Goal: Information Seeking & Learning: Learn about a topic

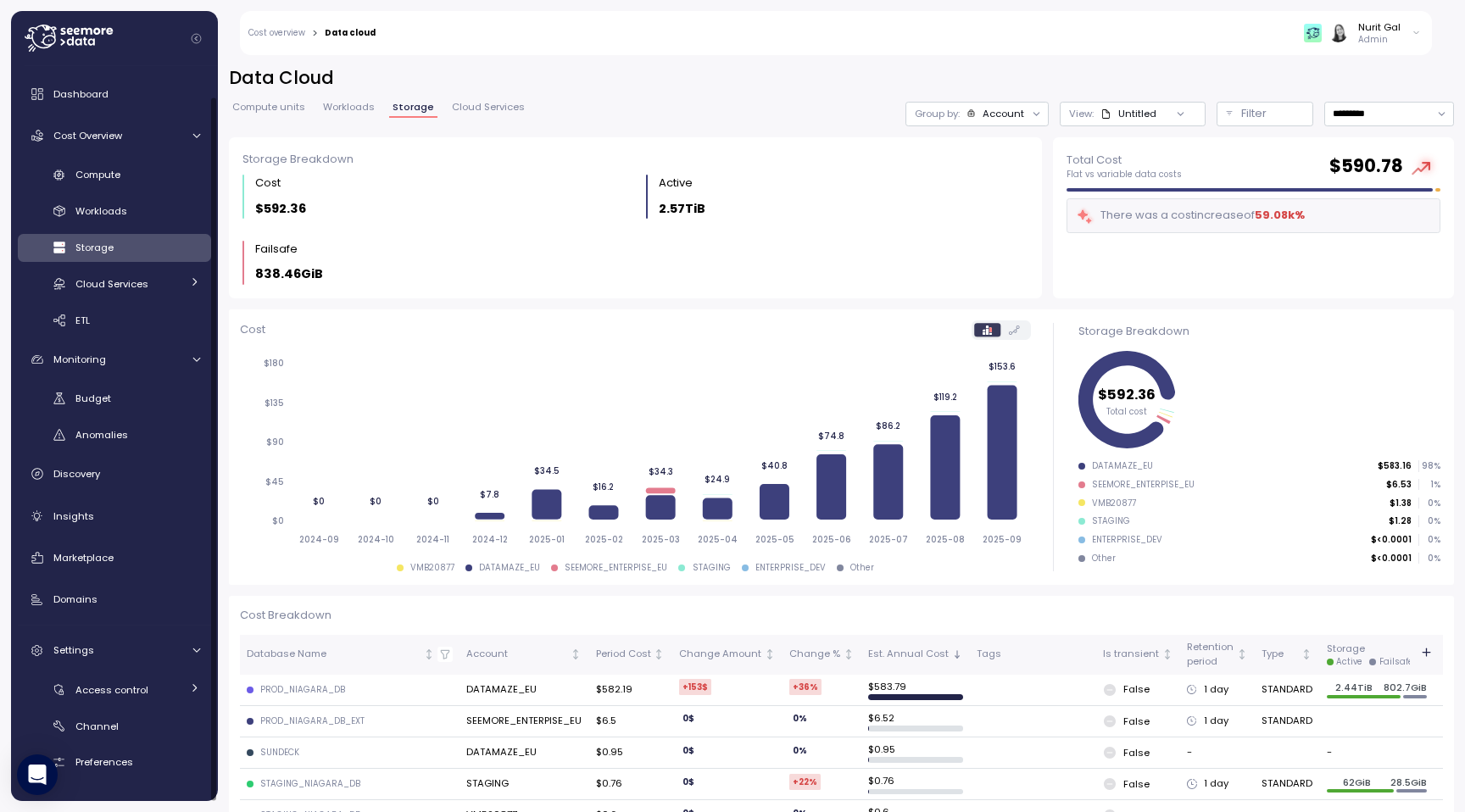
scroll to position [31, 0]
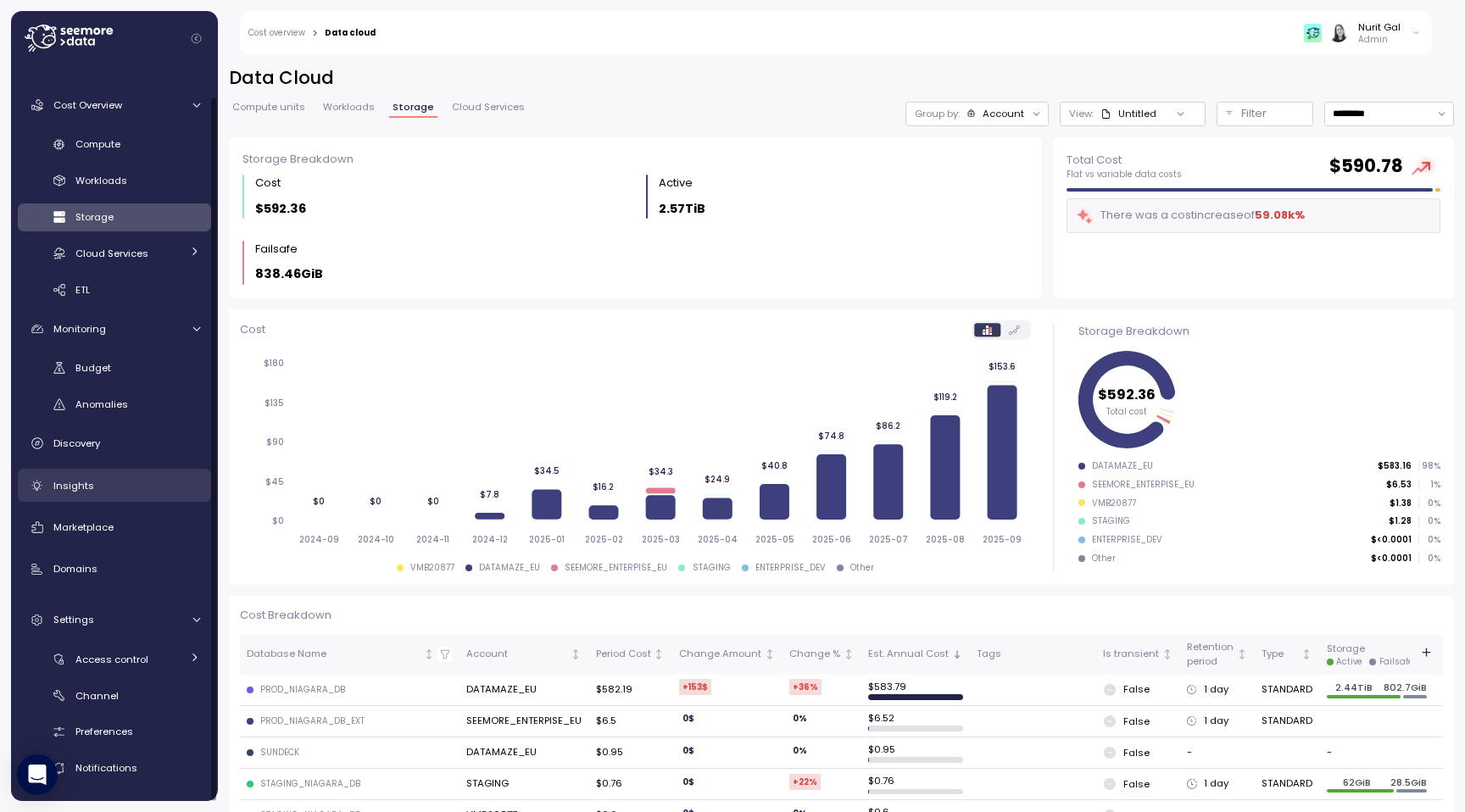
click at [125, 475] on link "Insights" at bounding box center [115, 485] width 194 height 34
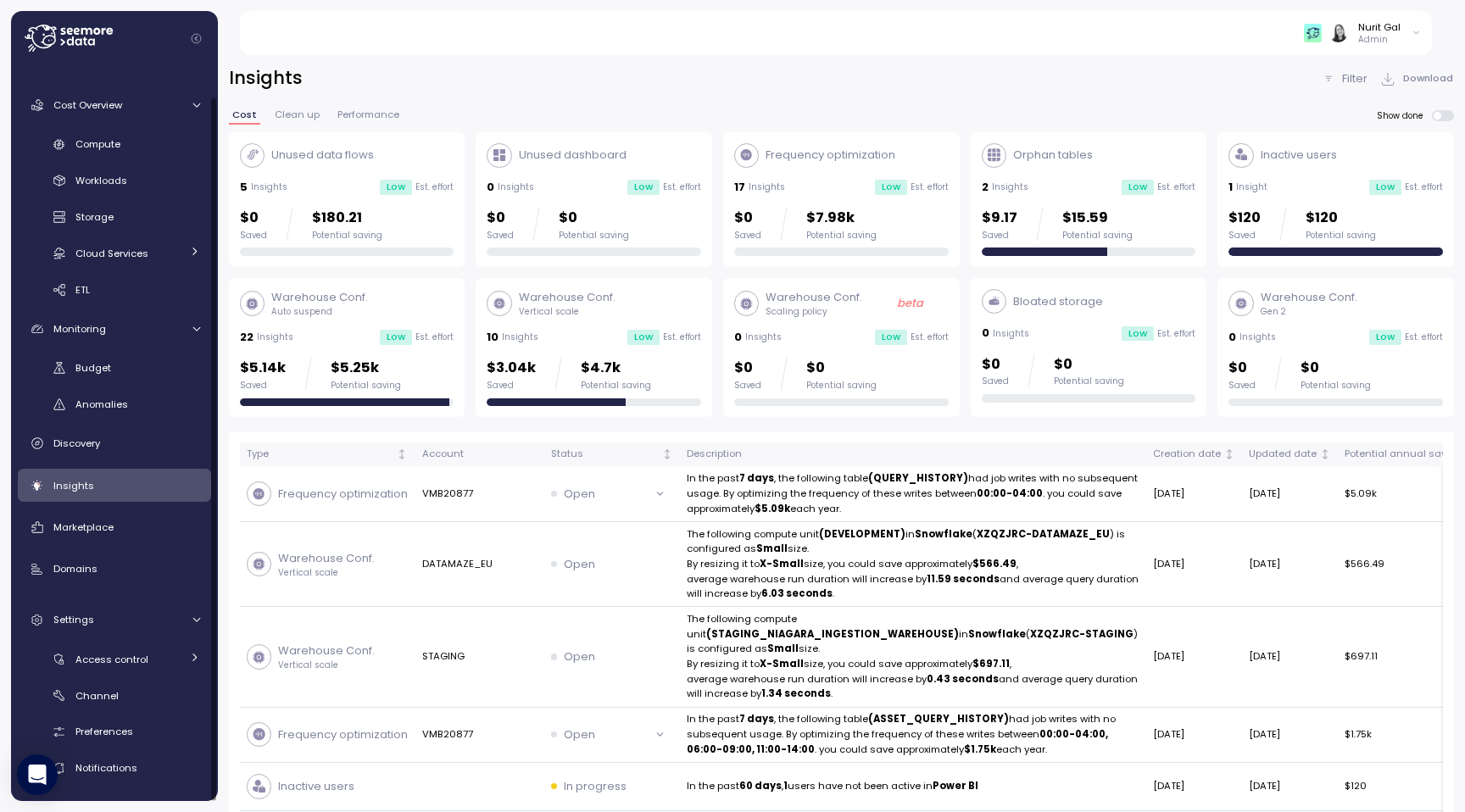
click at [1253, 327] on div "Warehouse Conf. Gen 2 0 Insights Low Est. effort $0 Saved $0 Potential saving" at bounding box center [1336, 347] width 214 height 117
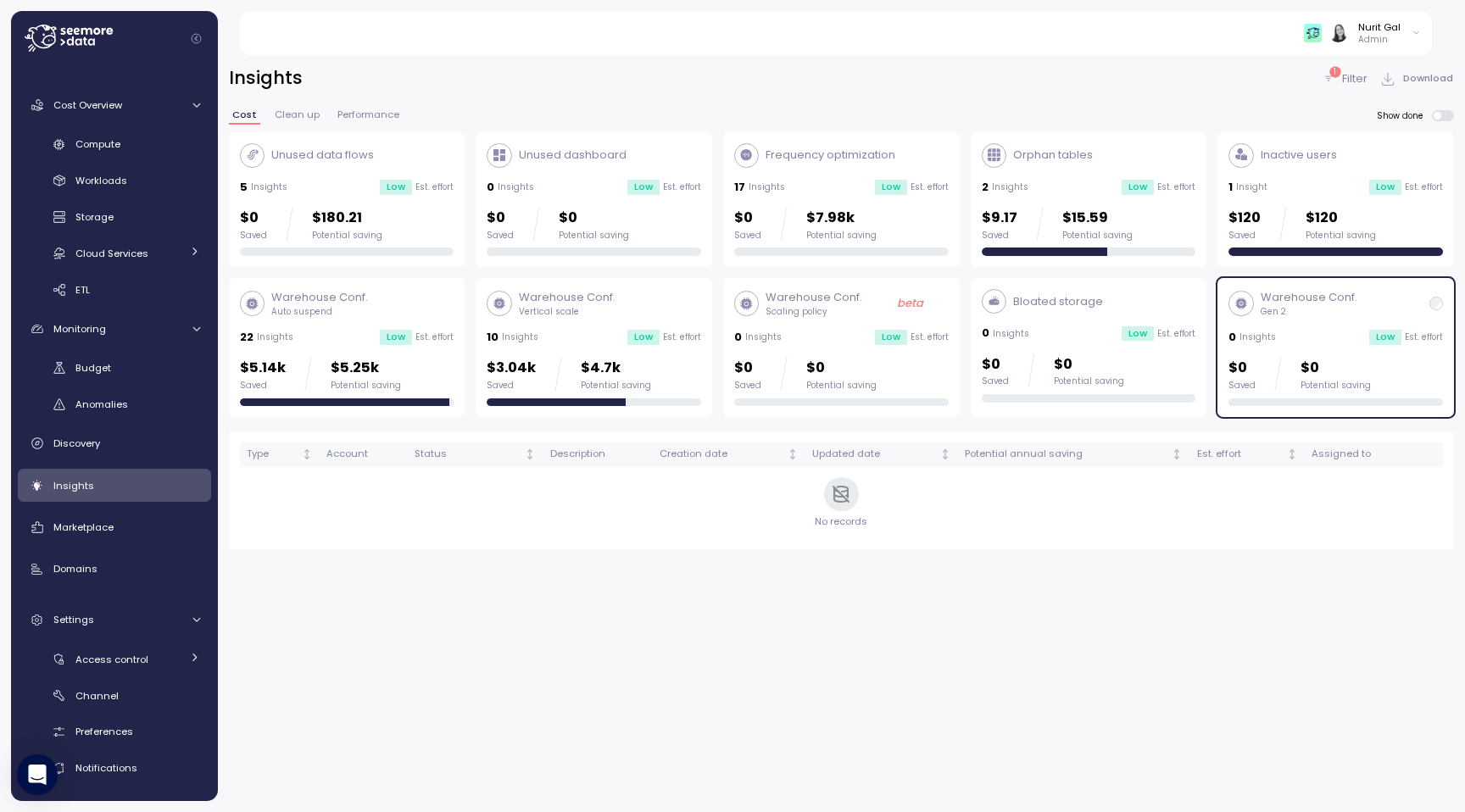
click at [1013, 339] on p "Insights" at bounding box center [1012, 333] width 36 height 12
click at [324, 122] on div "Cost Clean up Performance" at bounding box center [315, 121] width 174 height 22
click at [311, 120] on span "Clean up" at bounding box center [296, 114] width 45 height 9
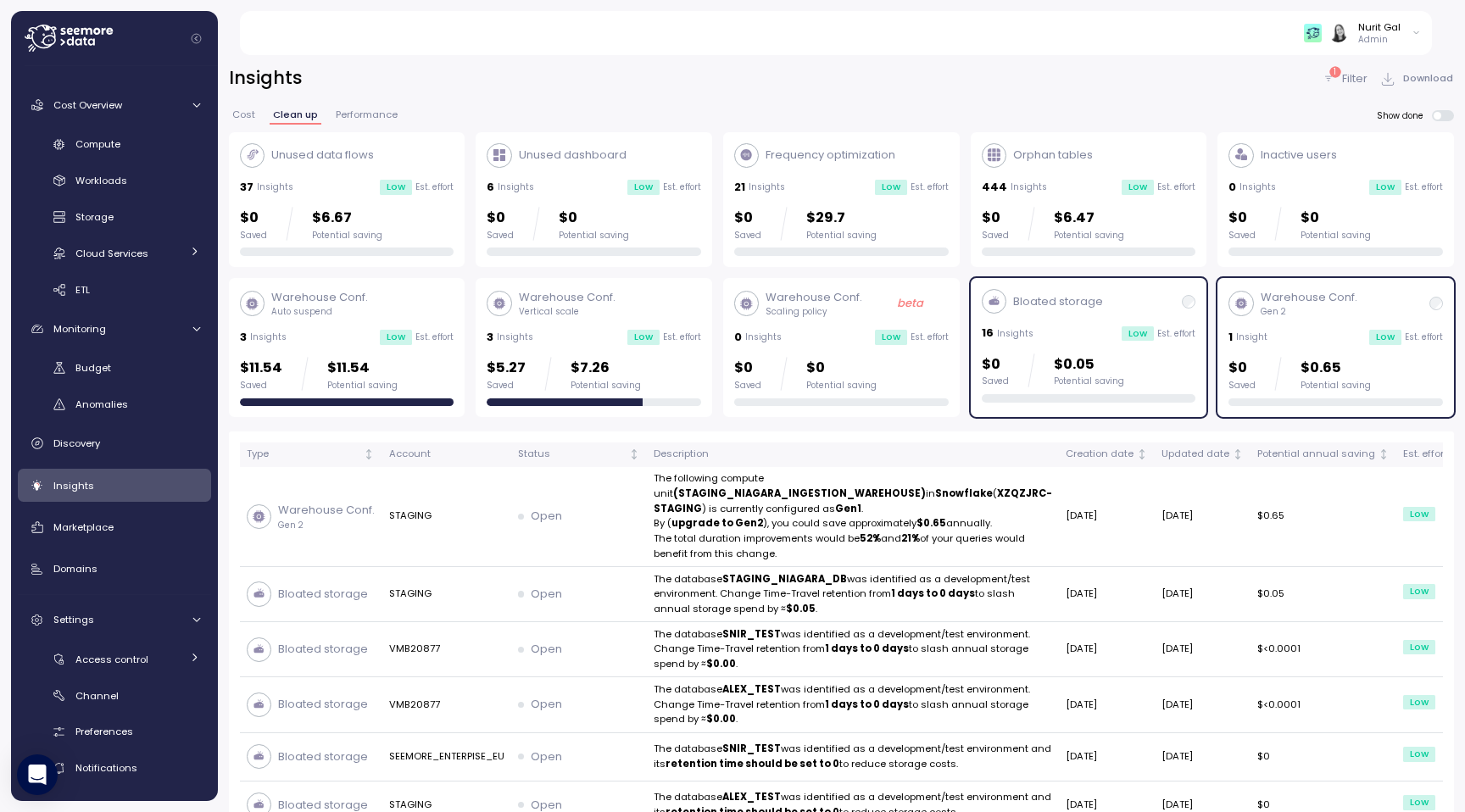
click at [1170, 388] on div "$0 Saved $0.05 Potential saving" at bounding box center [1089, 378] width 214 height 49
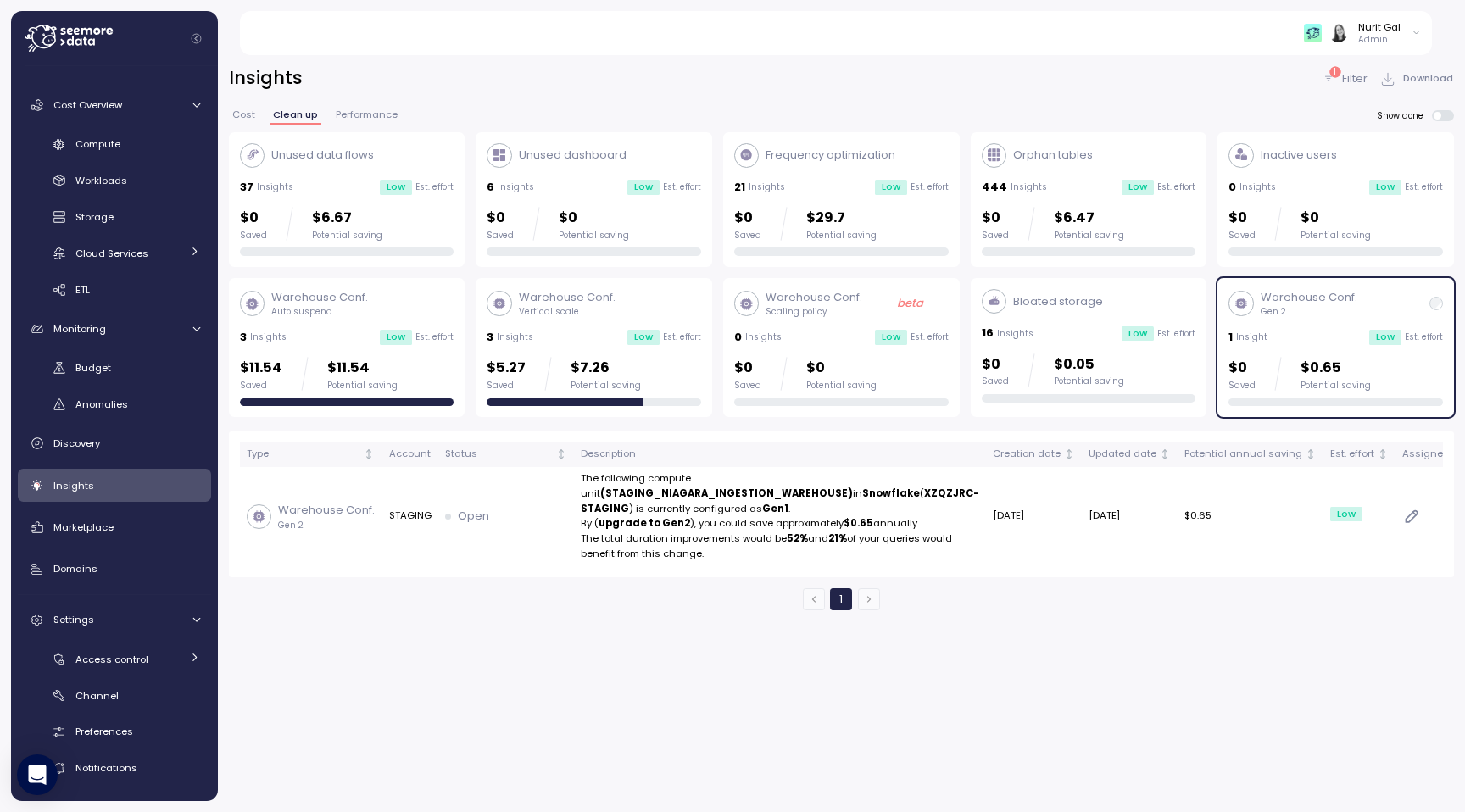
click at [1251, 388] on div "Saved" at bounding box center [1242, 385] width 27 height 12
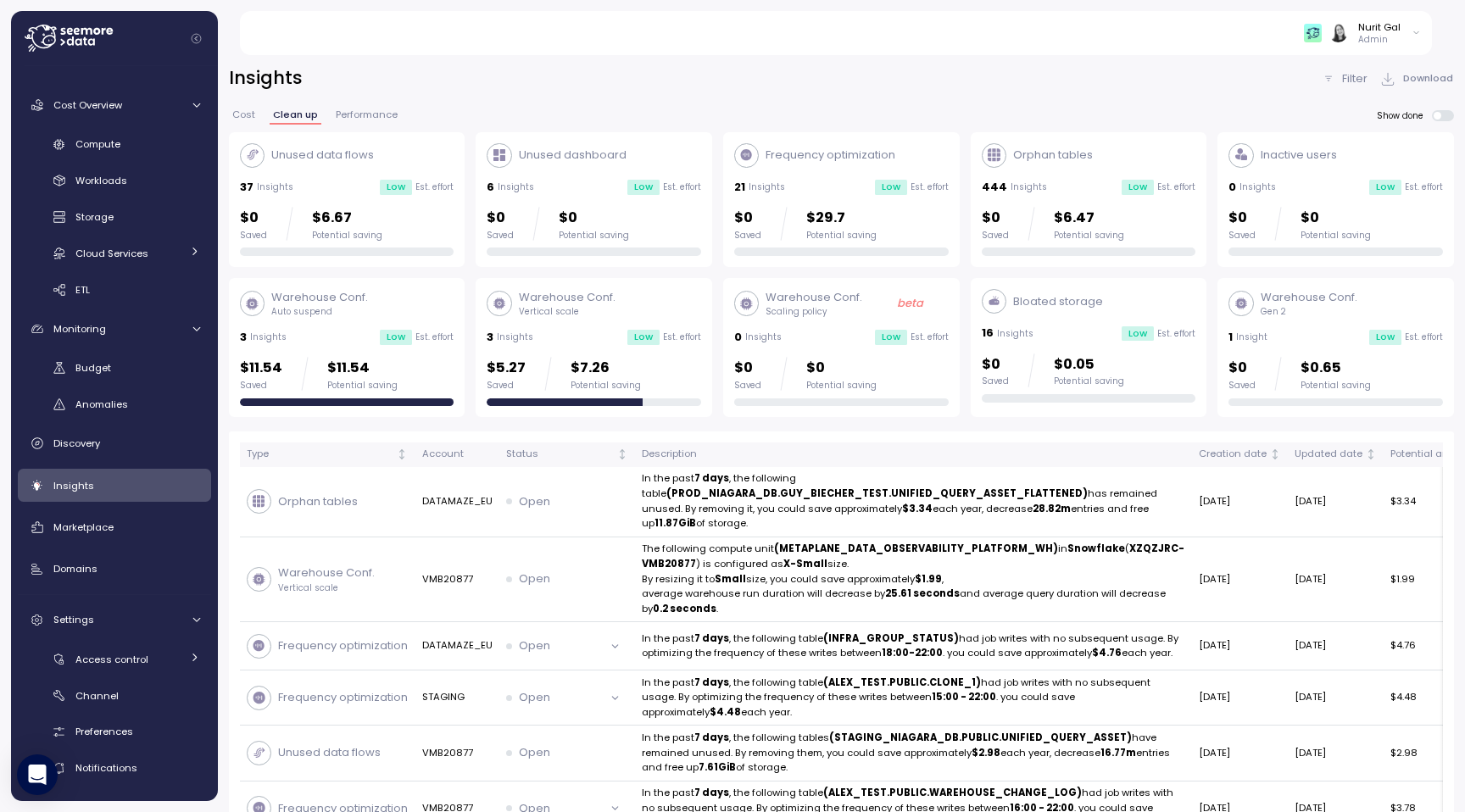
click at [388, 112] on span "Performance" at bounding box center [366, 114] width 62 height 9
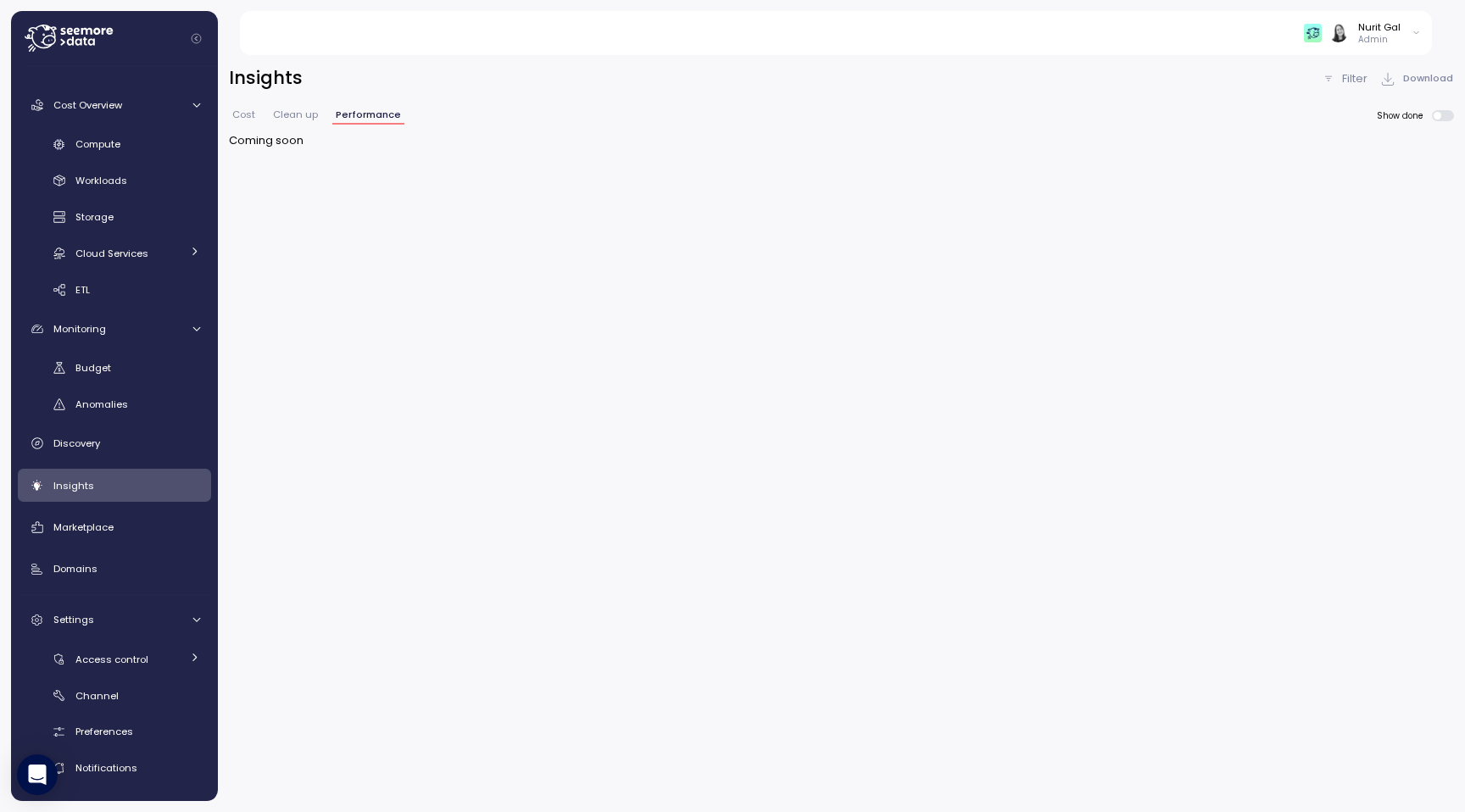
click at [279, 111] on span "Clean up" at bounding box center [294, 114] width 45 height 9
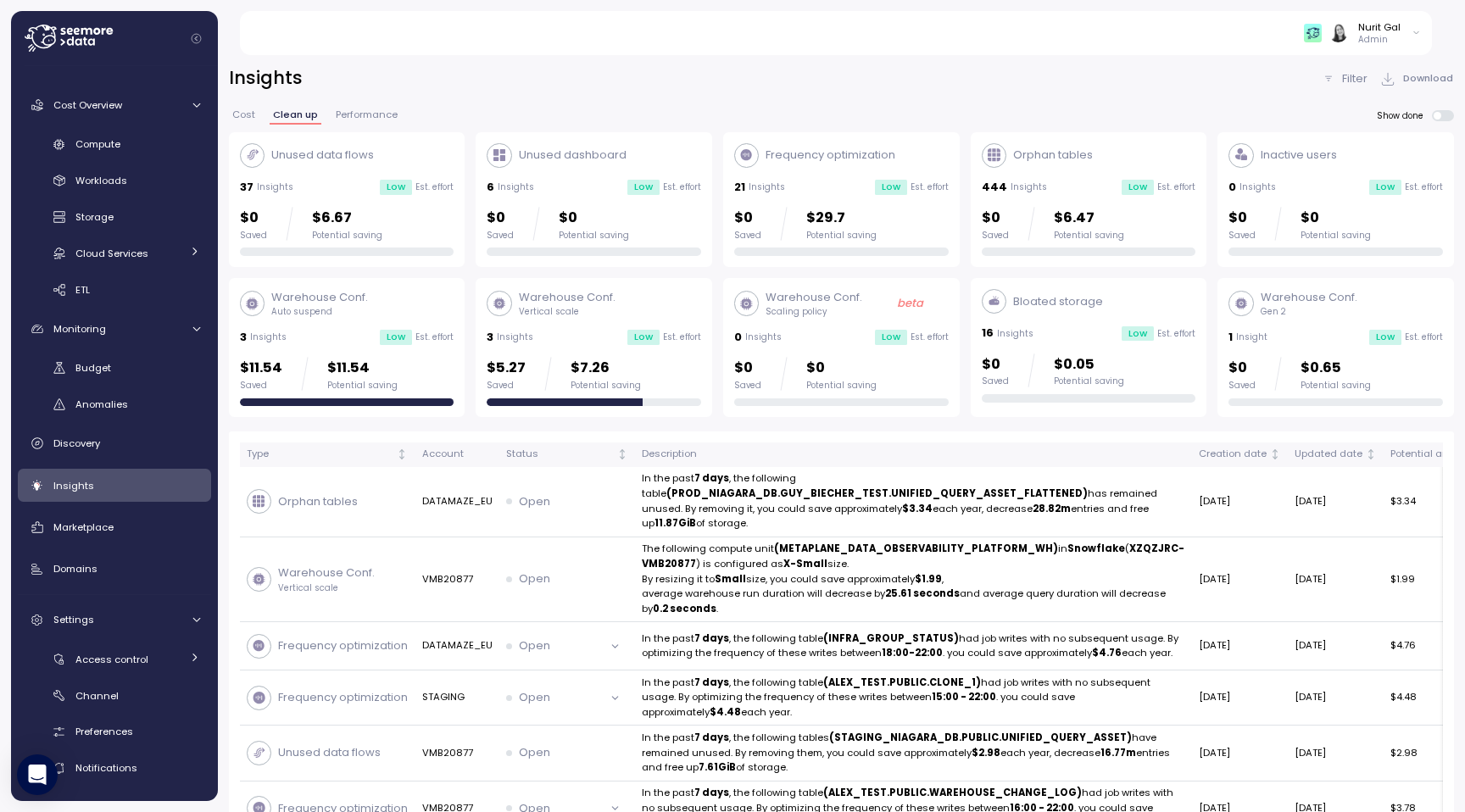
click at [239, 112] on span "Cost" at bounding box center [244, 114] width 23 height 9
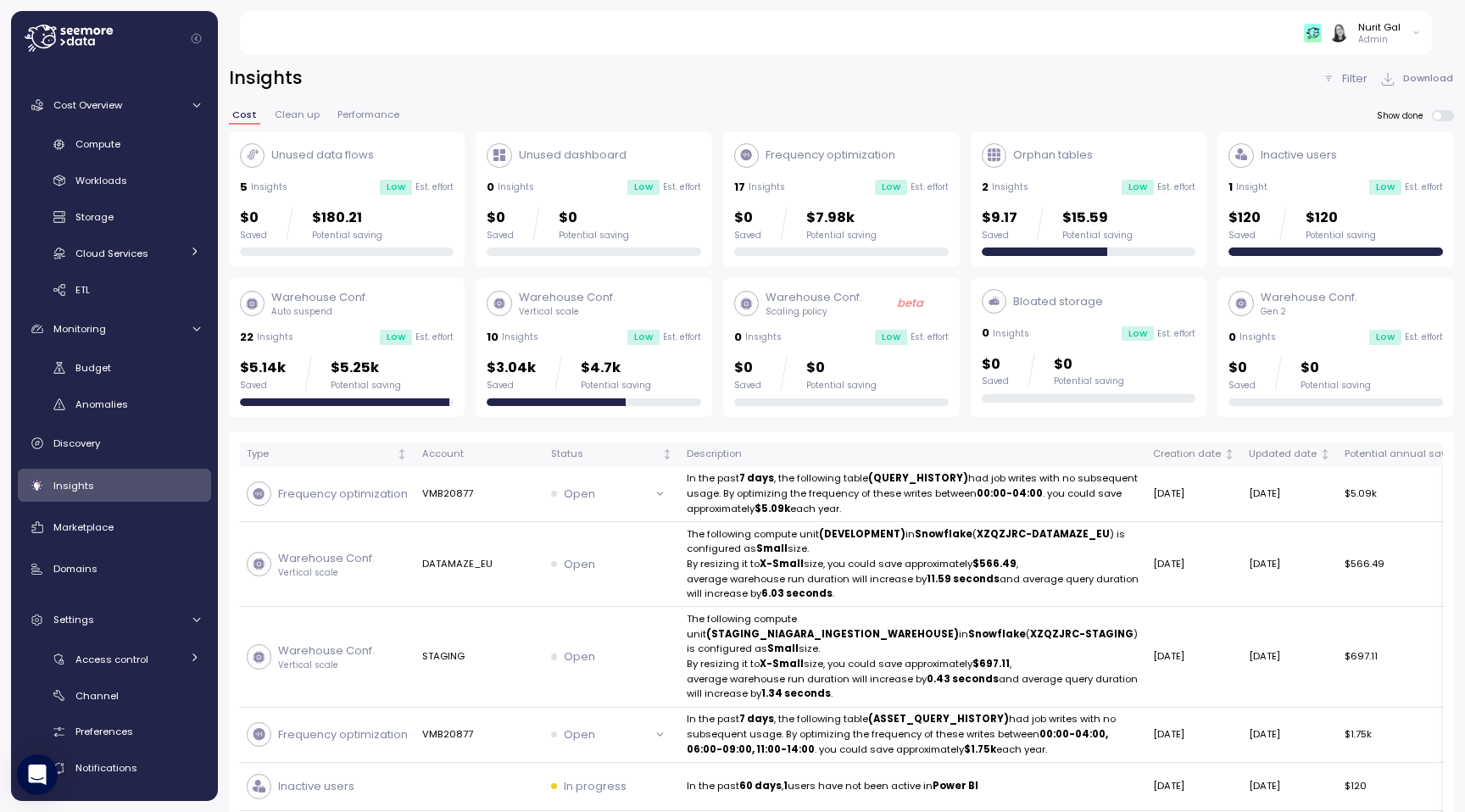
click at [354, 111] on span "Performance" at bounding box center [368, 114] width 62 height 9
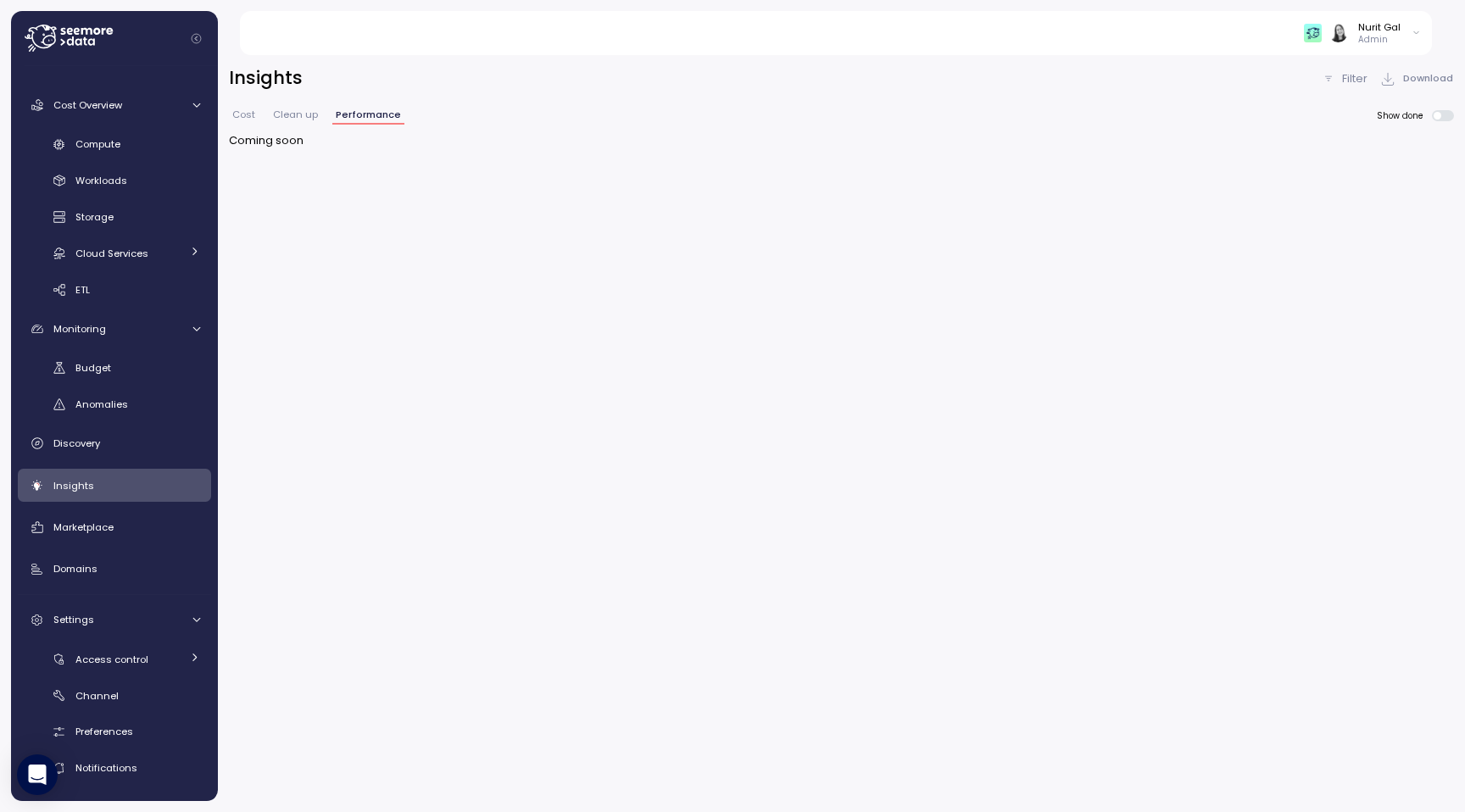
click at [237, 115] on span "Cost" at bounding box center [244, 114] width 23 height 9
